Goal: Use online tool/utility: Utilize a website feature to perform a specific function

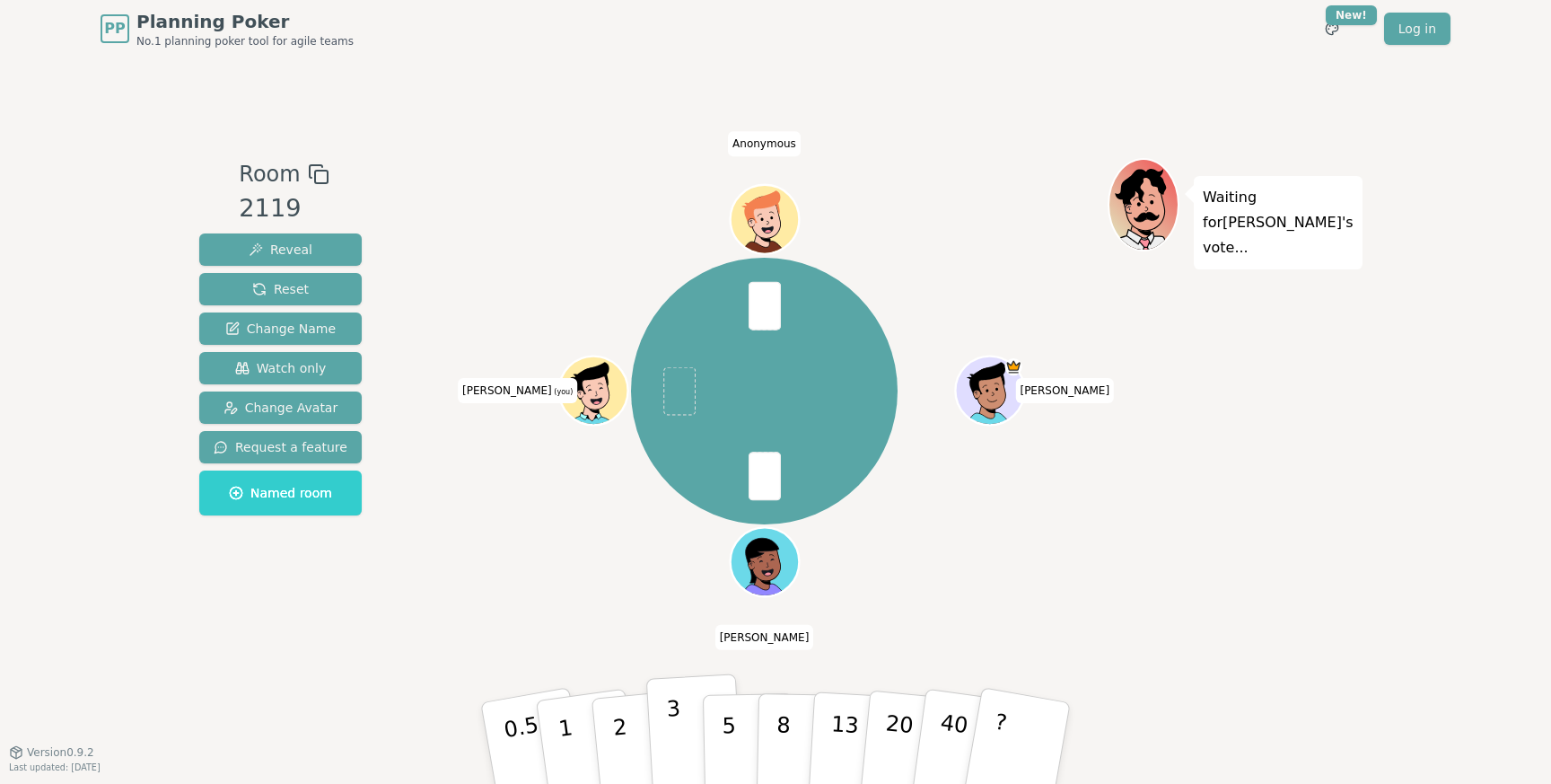
click at [679, 748] on p "3" at bounding box center [676, 744] width 20 height 98
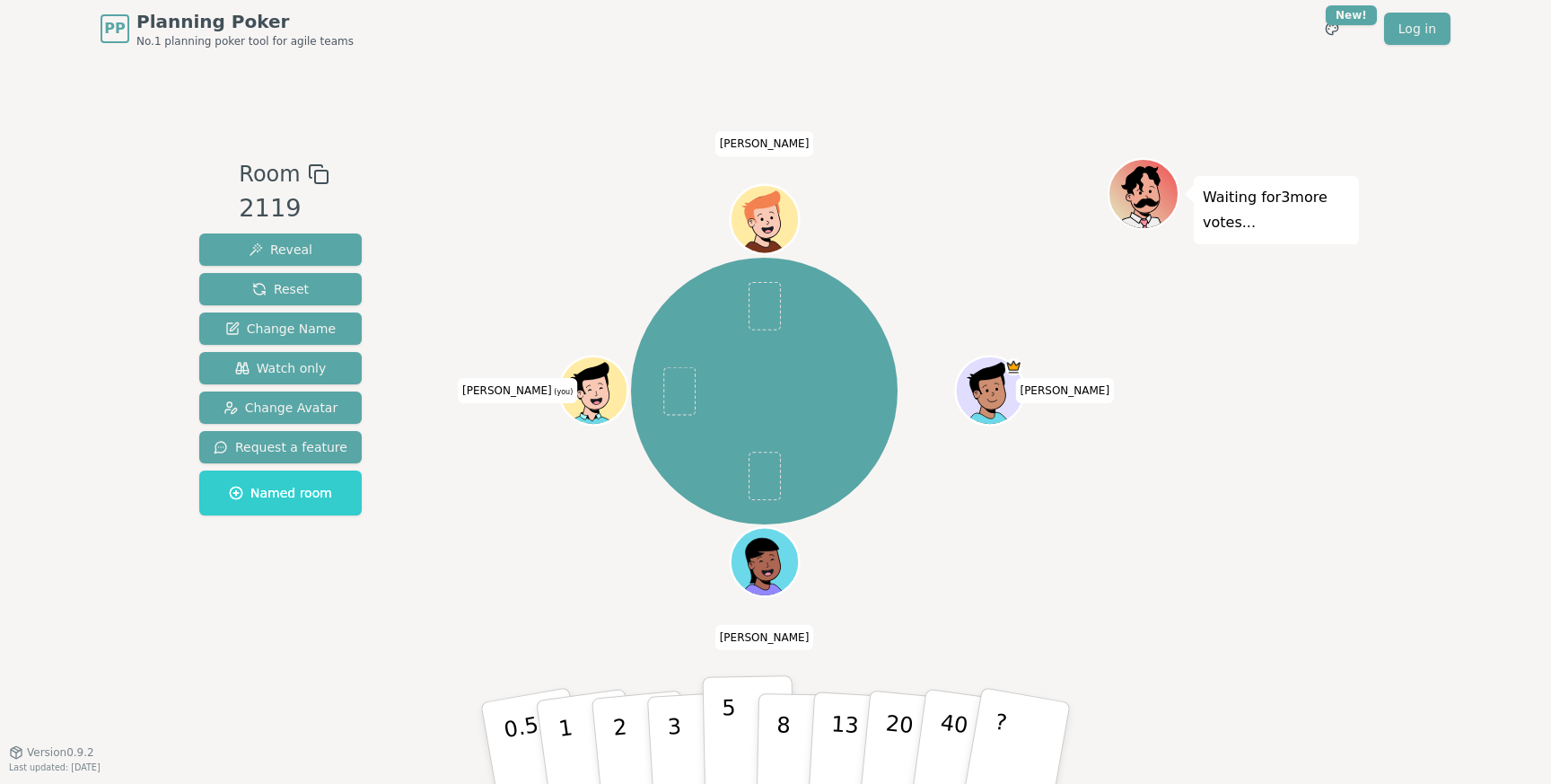
click at [731, 750] on p "5" at bounding box center [729, 743] width 15 height 97
click at [646, 659] on div "Room 2119 Reveal Reset Change Name Watch only Change Avatar Request a feature N…" at bounding box center [776, 405] width 1167 height 694
click at [732, 745] on p "5" at bounding box center [729, 743] width 15 height 97
click at [675, 730] on p "3" at bounding box center [676, 744] width 20 height 98
click at [674, 744] on p "3" at bounding box center [676, 744] width 20 height 98
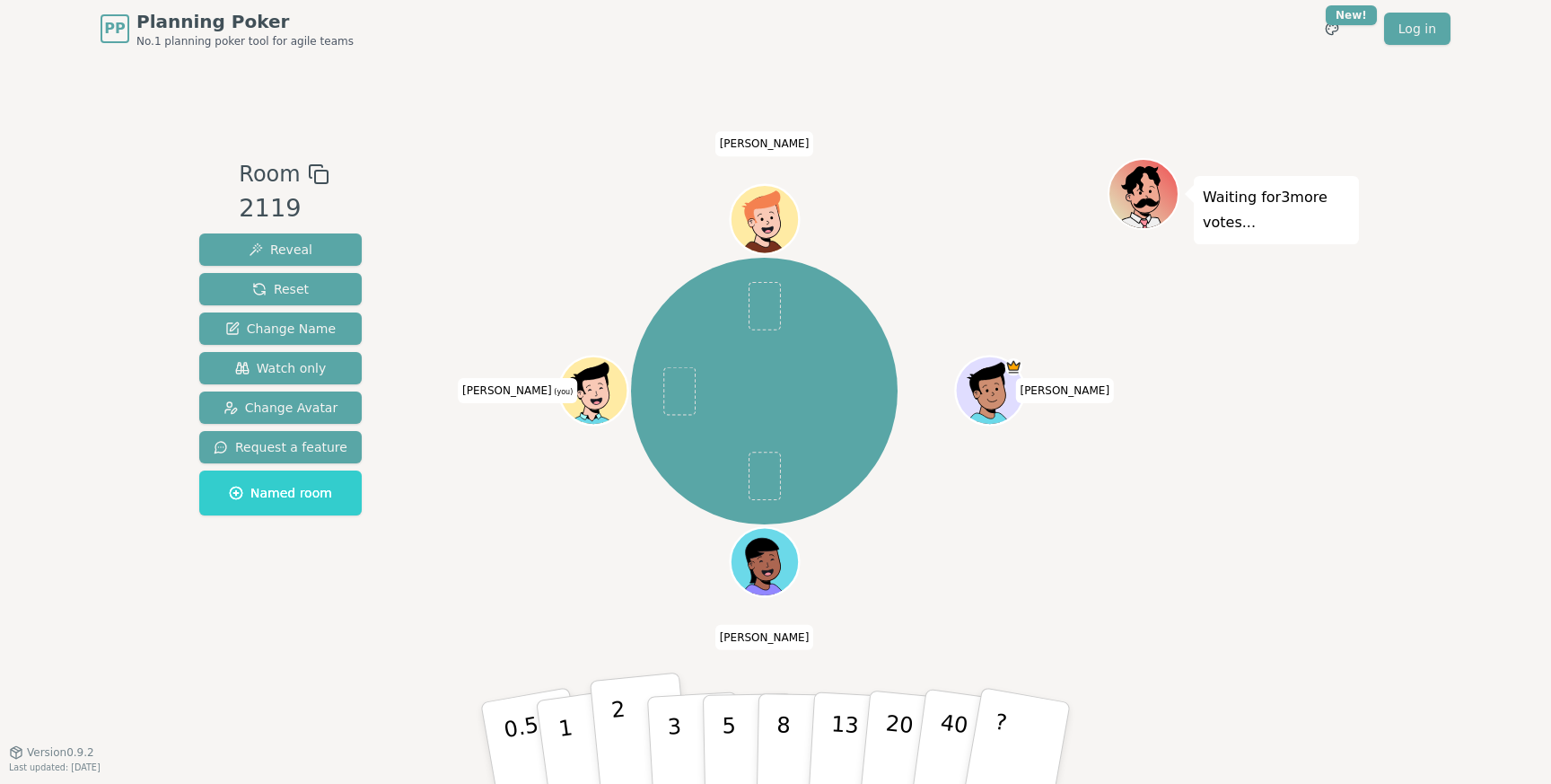
click at [623, 733] on p "2" at bounding box center [622, 745] width 24 height 98
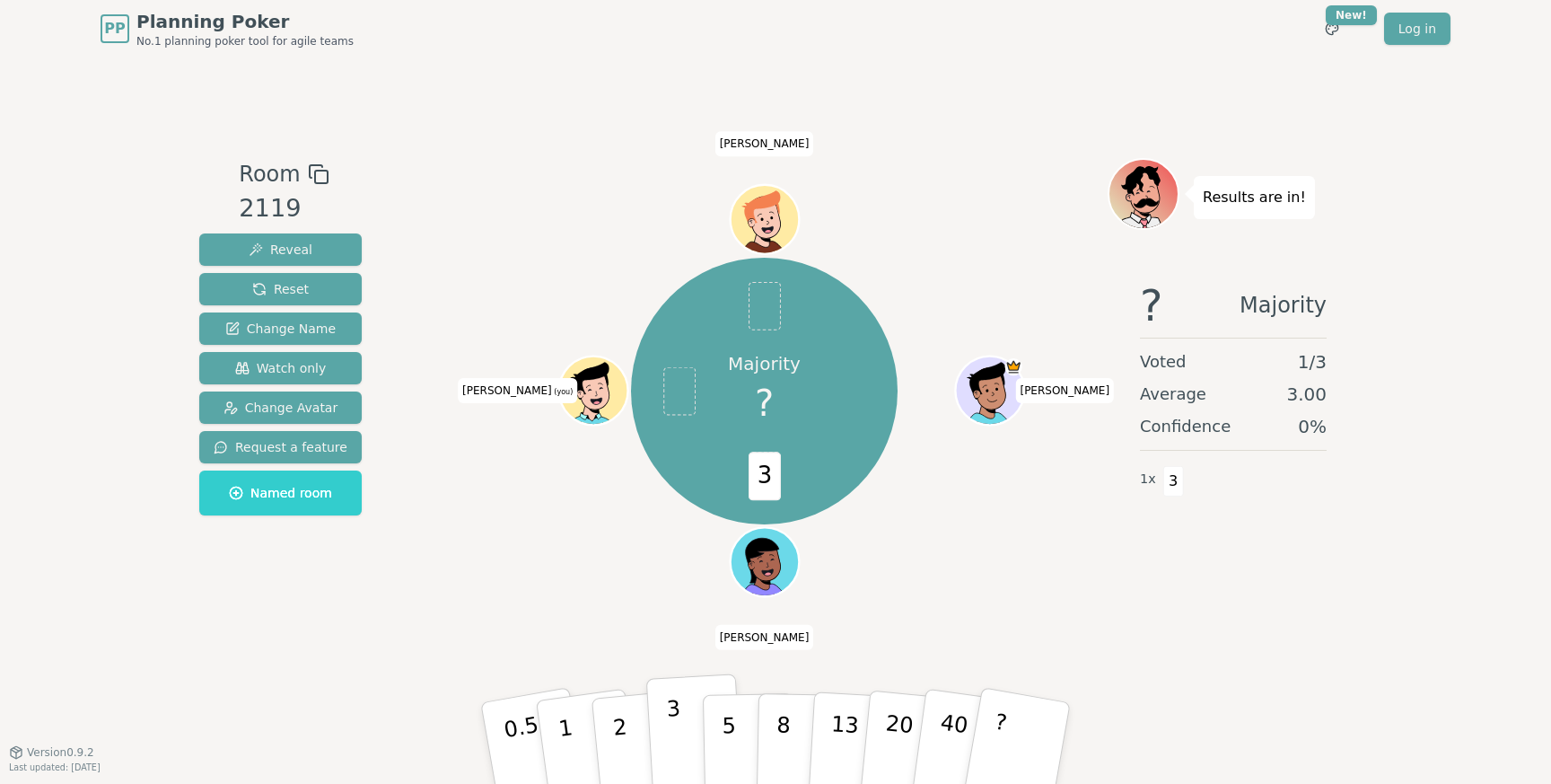
click at [660, 731] on button "3" at bounding box center [695, 743] width 98 height 140
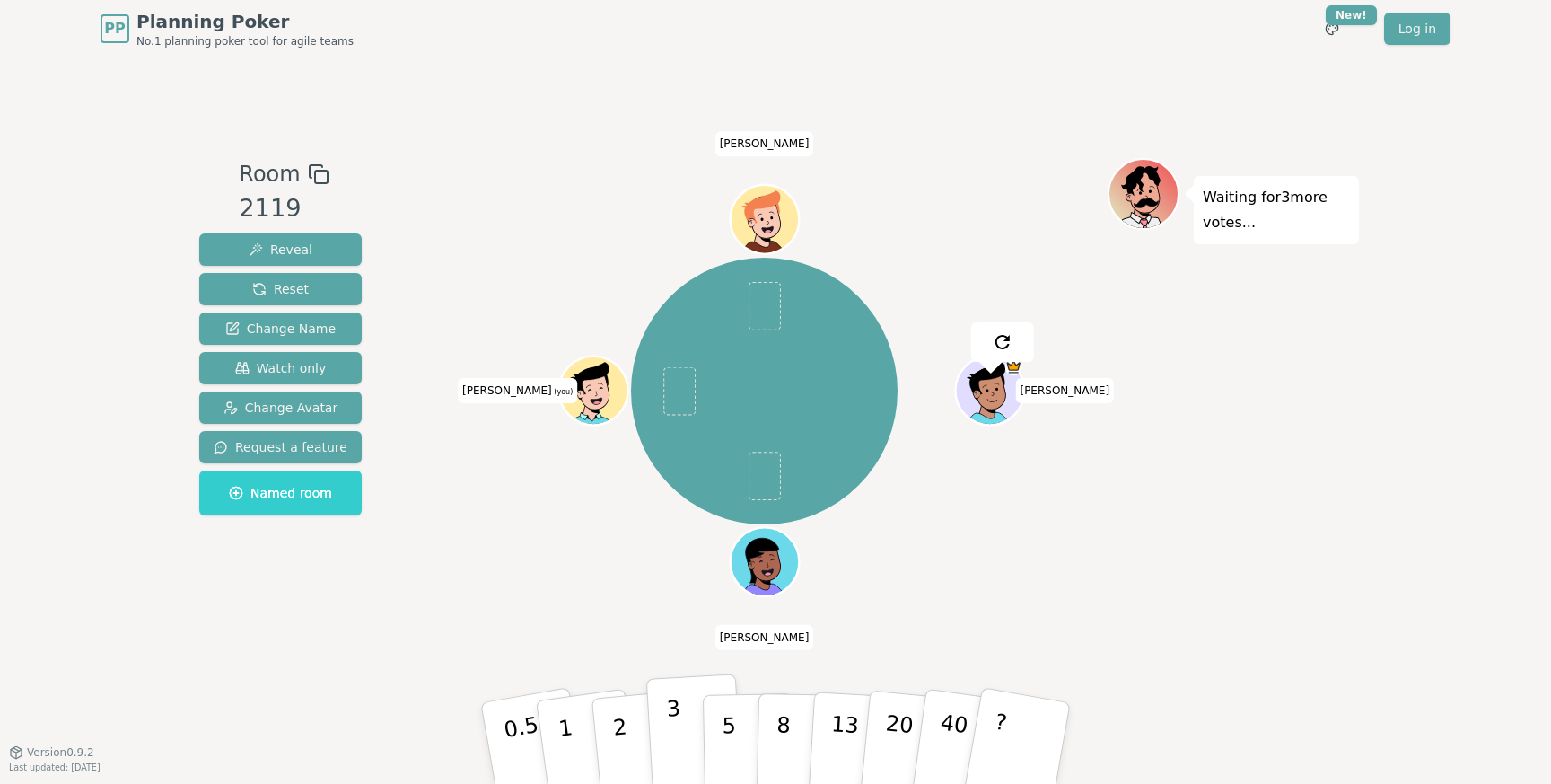
click at [660, 731] on button "3" at bounding box center [695, 743] width 98 height 140
